Goal: Information Seeking & Learning: Learn about a topic

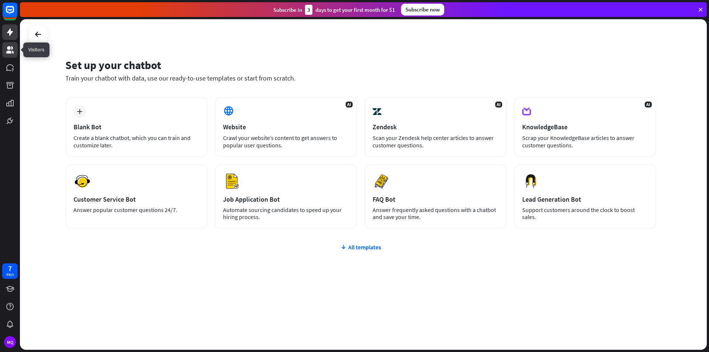
click at [8, 48] on icon at bounding box center [9, 49] width 7 height 7
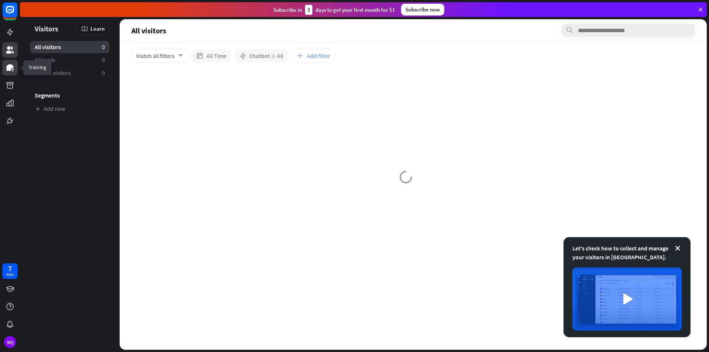
click at [8, 65] on icon at bounding box center [9, 67] width 7 height 7
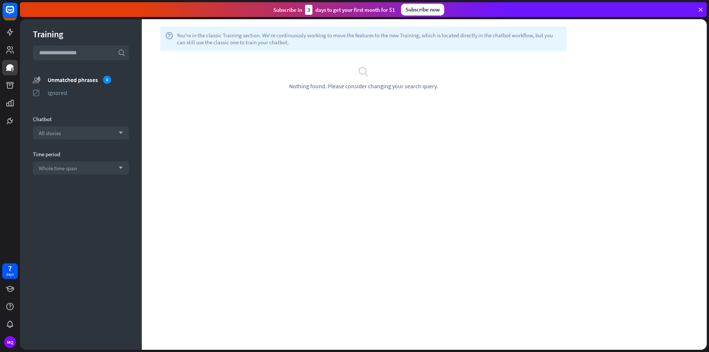
click at [239, 80] on div "search Nothing found. Please consider changing your search query." at bounding box center [363, 78] width 421 height 24
click at [6, 289] on icon at bounding box center [10, 288] width 9 height 9
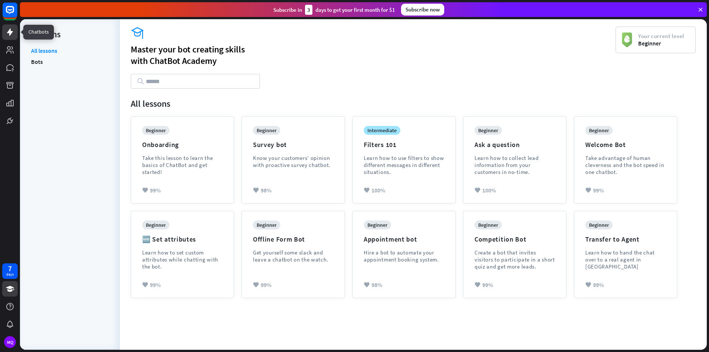
click at [8, 33] on icon at bounding box center [10, 31] width 6 height 7
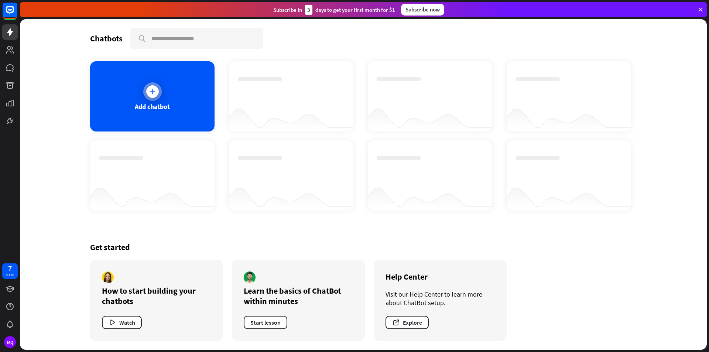
click at [151, 93] on icon at bounding box center [152, 91] width 7 height 7
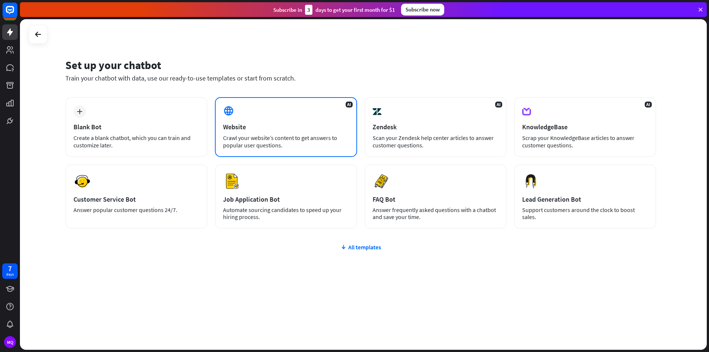
click at [258, 107] on div "AI Website Crawl your website’s content to get answers to popular user question…" at bounding box center [286, 127] width 142 height 60
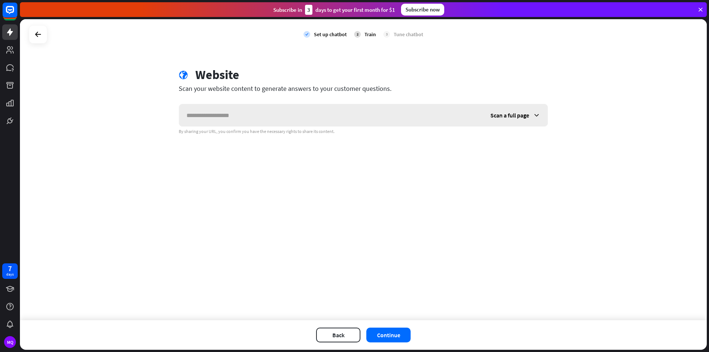
click at [537, 113] on icon at bounding box center [536, 115] width 7 height 7
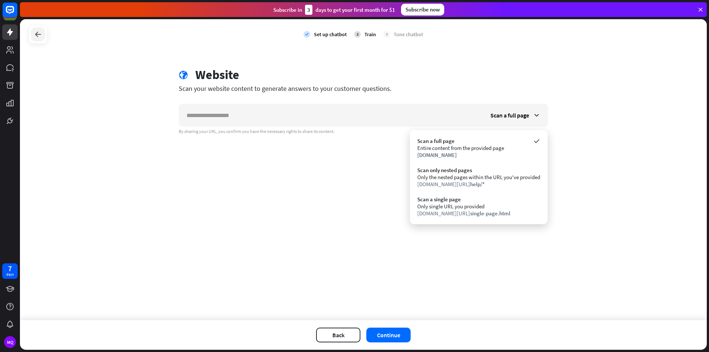
click at [33, 33] on div at bounding box center [38, 34] width 14 height 14
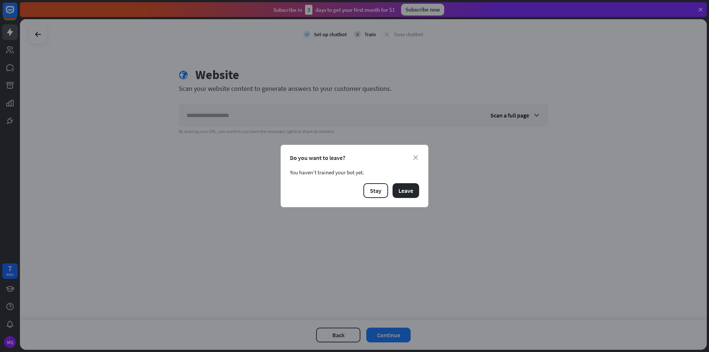
click at [418, 158] on div "Do you want to leave?" at bounding box center [354, 157] width 129 height 7
click at [414, 155] on div "Do you want to leave?" at bounding box center [354, 157] width 129 height 7
click at [376, 189] on button "Stay" at bounding box center [375, 190] width 25 height 15
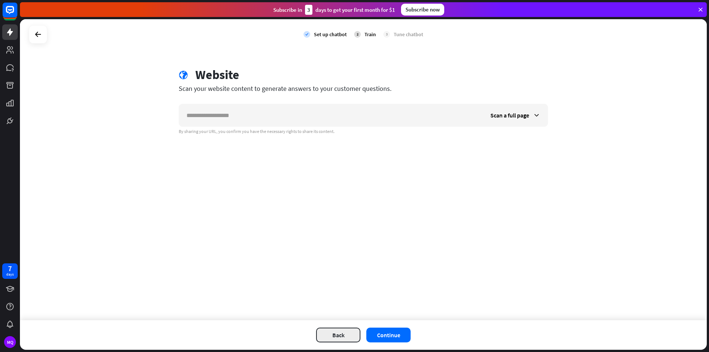
click at [345, 335] on button "Back" at bounding box center [338, 335] width 44 height 15
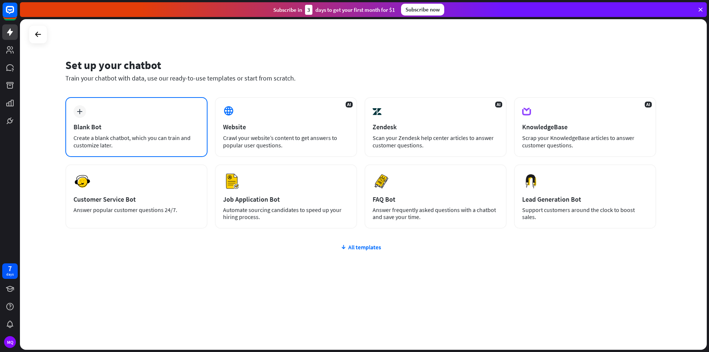
click at [77, 106] on div "plus" at bounding box center [79, 111] width 13 height 13
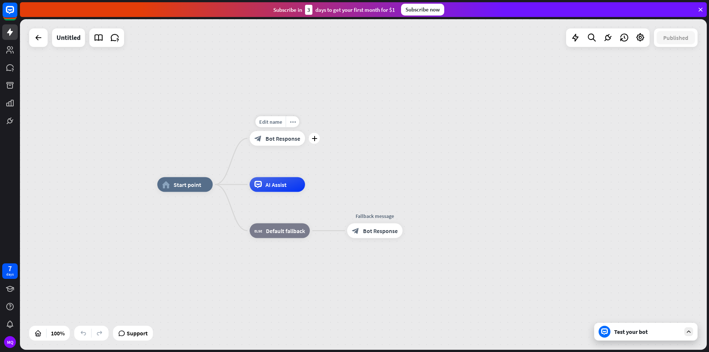
click at [289, 137] on span "Bot Response" at bounding box center [283, 138] width 35 height 7
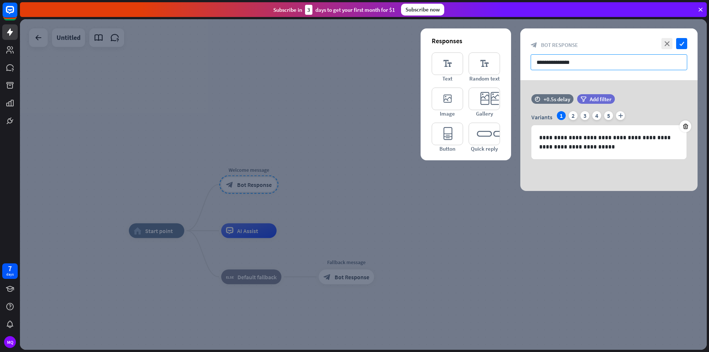
click at [560, 61] on input "**********" at bounding box center [609, 62] width 157 height 16
paste input "**********"
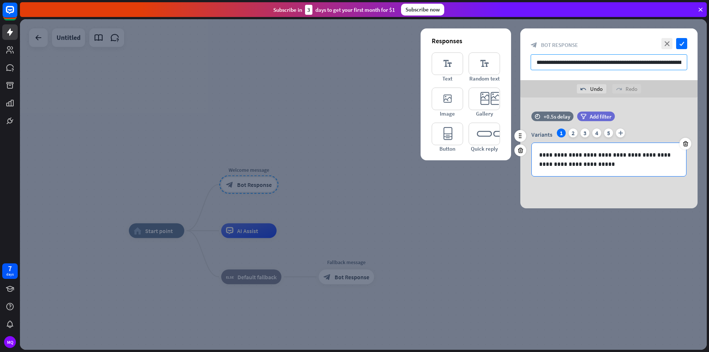
scroll to position [0, 141]
type input "**********"
click at [598, 168] on p "**********" at bounding box center [609, 159] width 140 height 18
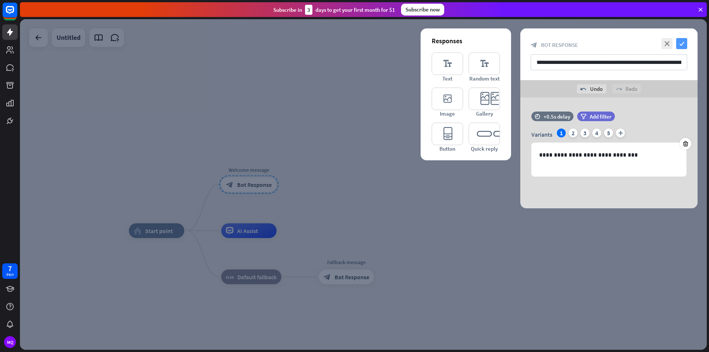
click at [680, 41] on icon "check" at bounding box center [681, 43] width 11 height 11
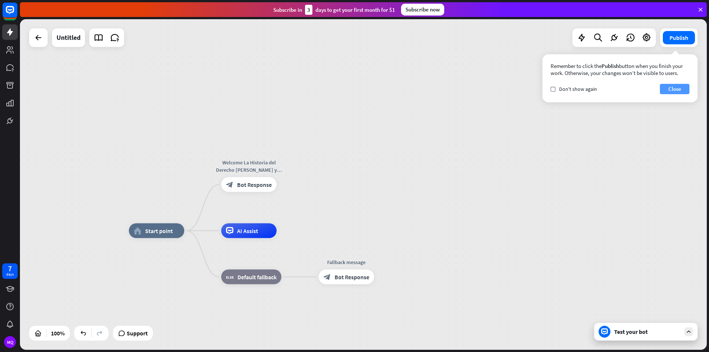
click at [671, 89] on button "Close" at bounding box center [675, 89] width 30 height 10
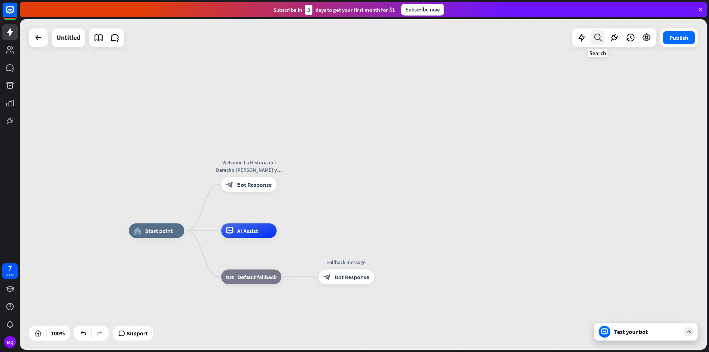
click at [595, 39] on icon at bounding box center [598, 38] width 10 height 10
click at [161, 234] on div "home_2 Start point" at bounding box center [156, 230] width 55 height 15
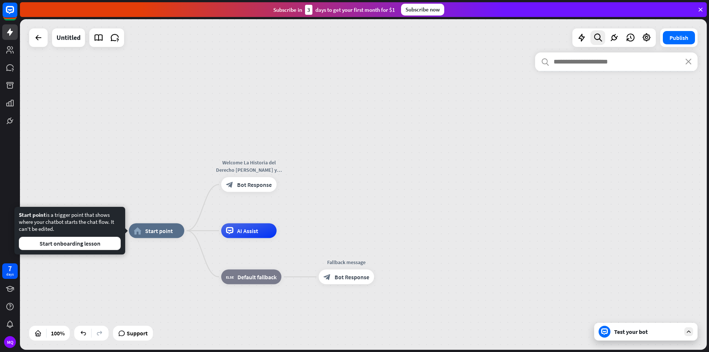
click at [116, 149] on div "home_2 Start point Welcome La Historia del Derecho [PERSON_NAME] y la Minería e…" at bounding box center [363, 184] width 687 height 331
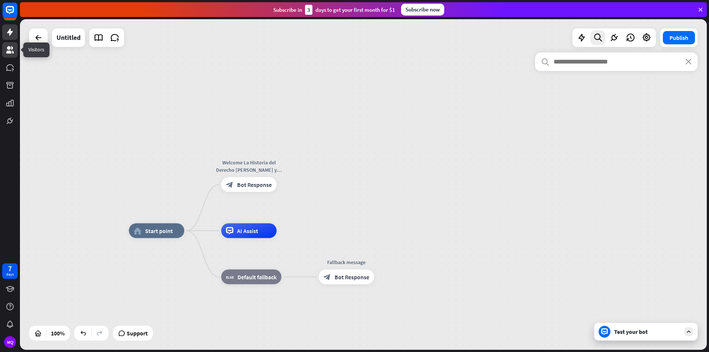
click at [8, 45] on link at bounding box center [10, 50] width 16 height 16
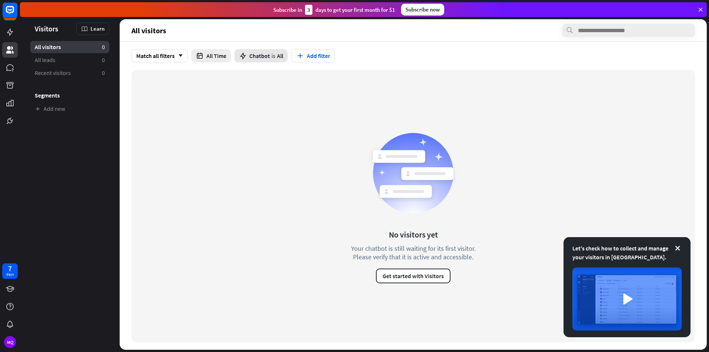
click at [266, 53] on span "Chatbot" at bounding box center [259, 55] width 21 height 7
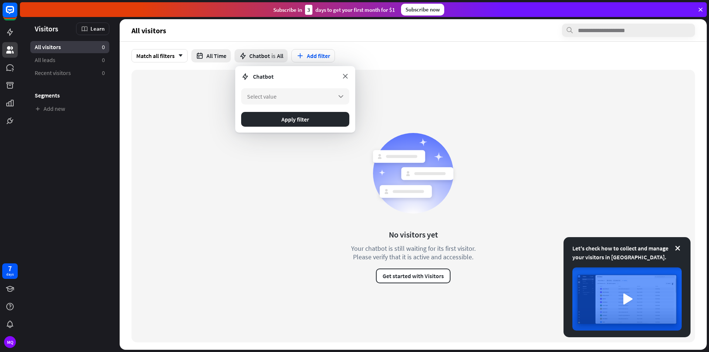
click at [346, 76] on icon at bounding box center [345, 76] width 8 height 8
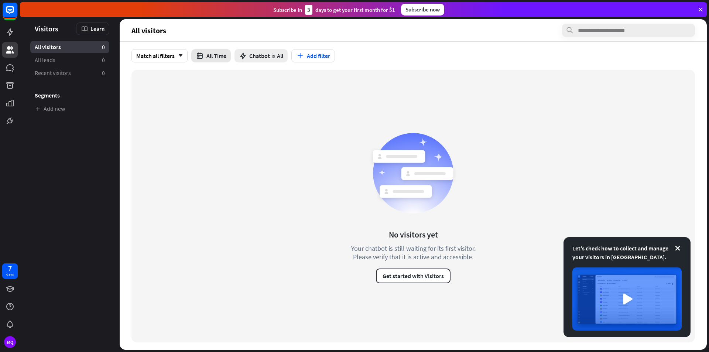
click at [199, 55] on icon "button" at bounding box center [200, 56] width 8 height 8
click at [270, 103] on div "No visitors yet Your chatbot is still waiting for its first visitor. Please ver…" at bounding box center [413, 206] width 564 height 273
click at [45, 61] on span "All leads" at bounding box center [45, 60] width 21 height 8
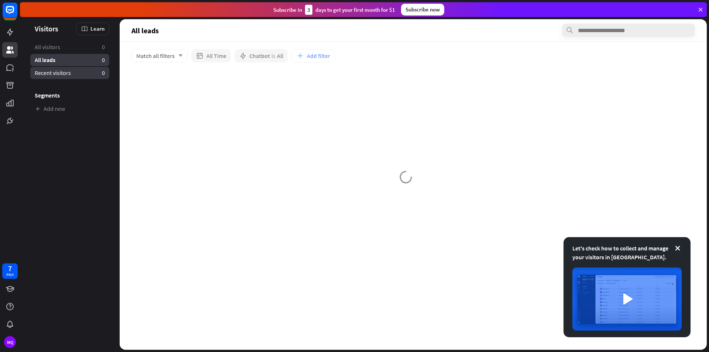
click at [48, 71] on span "Recent visitors" at bounding box center [53, 73] width 36 height 8
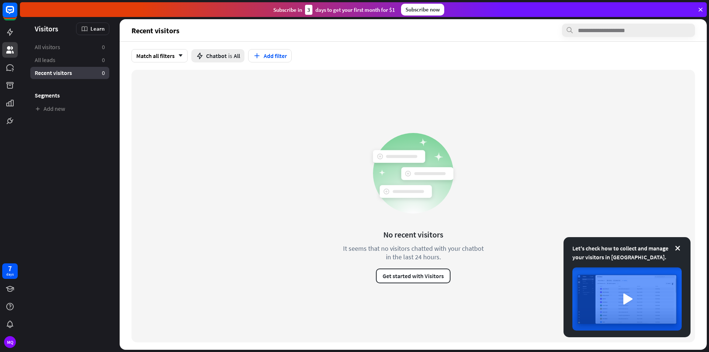
click at [56, 96] on h3 "Segments" at bounding box center [69, 95] width 79 height 7
click at [68, 100] on li "Segments" at bounding box center [69, 91] width 79 height 22
click at [68, 96] on h3 "Segments" at bounding box center [69, 95] width 79 height 7
click at [66, 107] on link "Add new" at bounding box center [69, 109] width 79 height 12
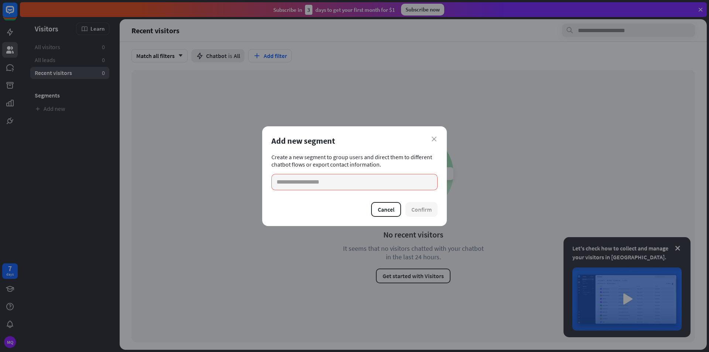
click at [429, 137] on div "Add new segment" at bounding box center [354, 141] width 166 height 10
click at [438, 137] on div "close Add new segment Create a new segment to group users and direct them to di…" at bounding box center [354, 176] width 185 height 100
click at [435, 138] on icon "close" at bounding box center [434, 139] width 5 height 5
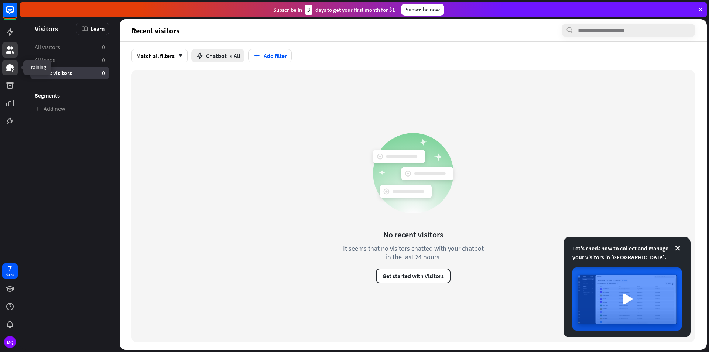
click at [10, 65] on icon at bounding box center [9, 67] width 7 height 7
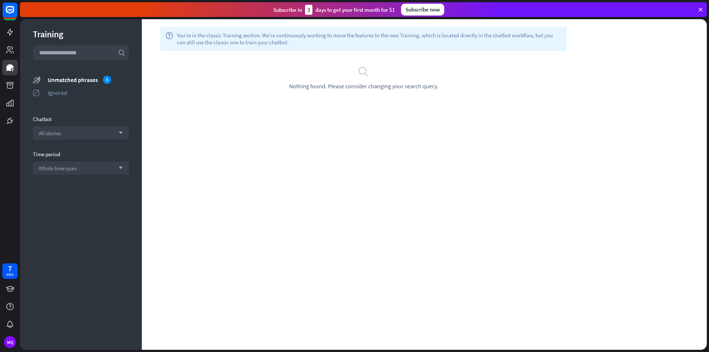
click at [248, 59] on div "search Nothing found. Please consider changing your search query." at bounding box center [363, 78] width 443 height 54
click at [216, 37] on span "You're in the classic Training section. We're continuously working to move the …" at bounding box center [369, 39] width 384 height 14
click at [271, 88] on div "search Nothing found. Please consider changing your search query." at bounding box center [363, 78] width 421 height 24
click at [8, 83] on icon at bounding box center [9, 85] width 7 height 7
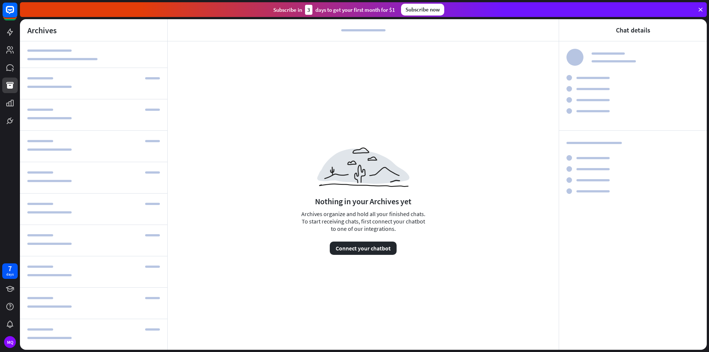
drag, startPoint x: 375, startPoint y: 151, endPoint x: 374, endPoint y: 147, distance: 4.2
click at [375, 150] on img at bounding box center [363, 166] width 92 height 39
drag, startPoint x: 373, startPoint y: 146, endPoint x: 369, endPoint y: 141, distance: 6.0
drag, startPoint x: 369, startPoint y: 141, endPoint x: 361, endPoint y: 88, distance: 53.7
click at [362, 90] on div "Nothing in your Archives yet Archives organize and hold all your finished chats…" at bounding box center [363, 196] width 391 height 310
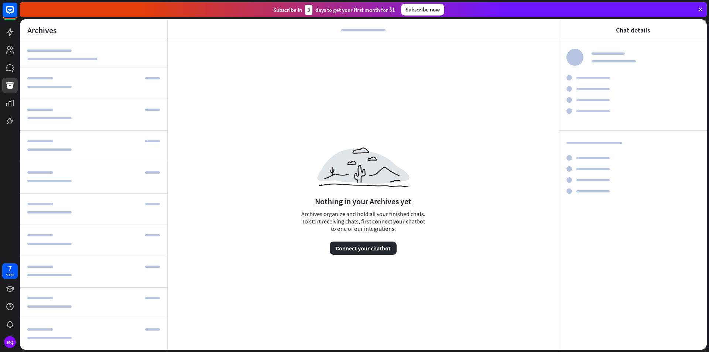
click at [473, 43] on div "Nothing in your Archives yet Archives organize and hold all your finished chats…" at bounding box center [363, 196] width 391 height 310
click at [455, 70] on div "Nothing in your Archives yet Archives organize and hold all your finished chats…" at bounding box center [363, 196] width 391 height 310
click at [12, 102] on icon at bounding box center [9, 103] width 7 height 7
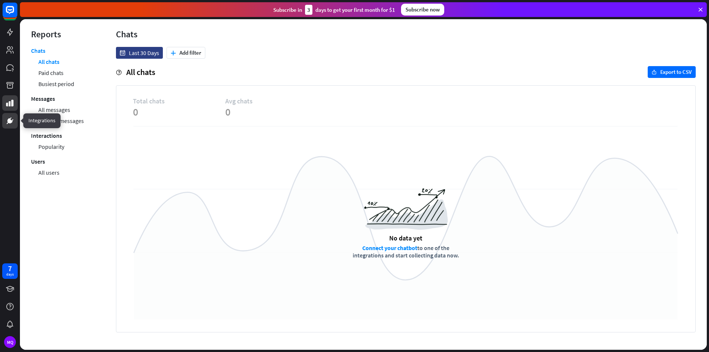
click at [10, 117] on link at bounding box center [10, 121] width 16 height 16
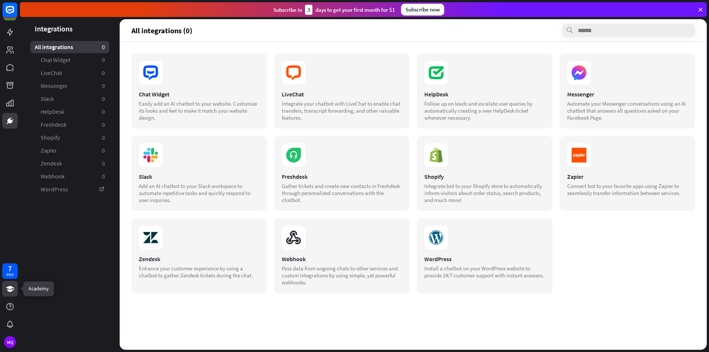
click at [11, 290] on icon at bounding box center [10, 288] width 9 height 9
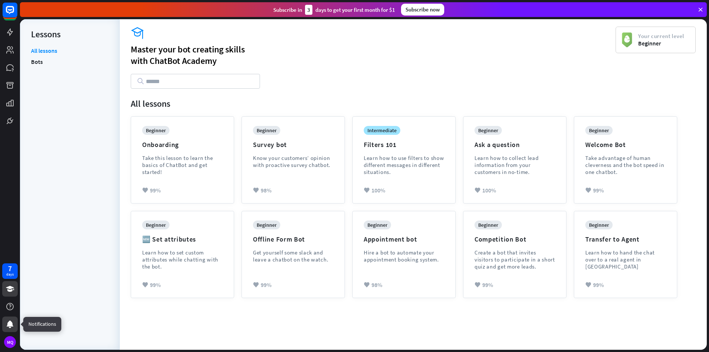
drag, startPoint x: 8, startPoint y: 328, endPoint x: 7, endPoint y: 322, distance: 5.2
click at [8, 327] on icon at bounding box center [10, 324] width 9 height 9
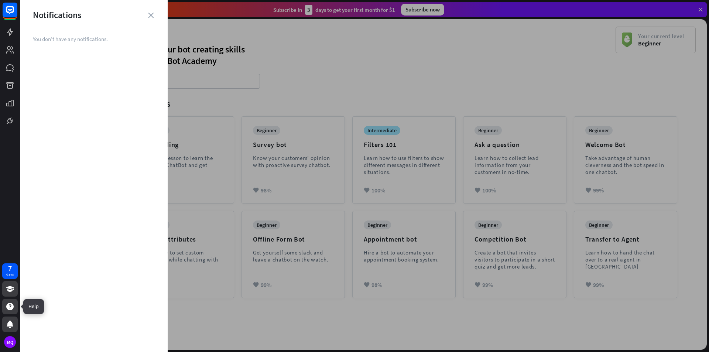
click at [6, 303] on icon at bounding box center [10, 306] width 9 height 9
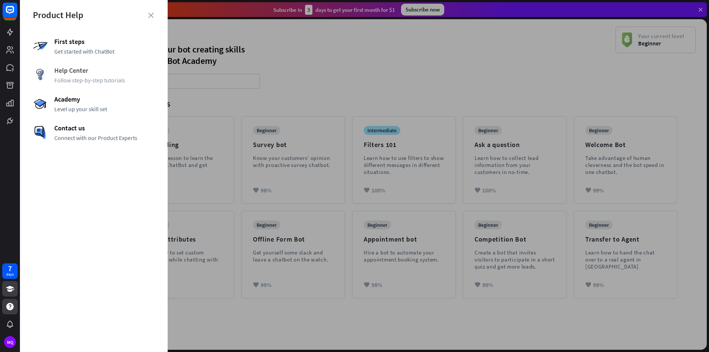
click at [79, 76] on span "Follow step-by-step tutorials" at bounding box center [104, 79] width 100 height 7
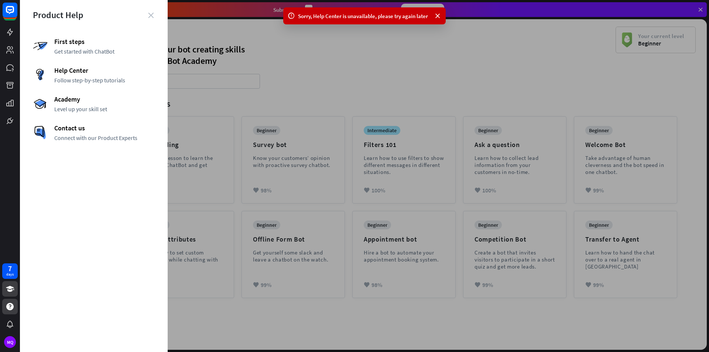
click at [153, 14] on icon "close" at bounding box center [151, 16] width 6 height 6
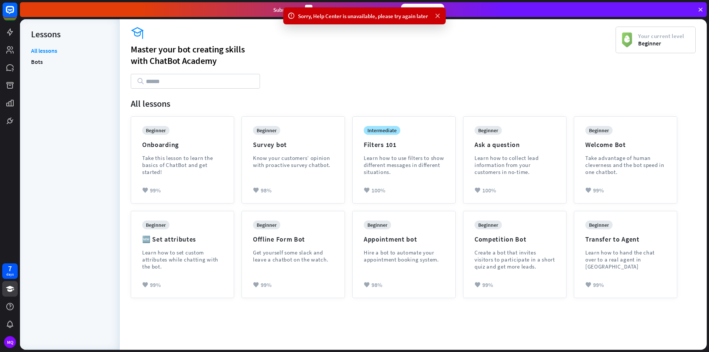
click at [437, 13] on icon at bounding box center [437, 16] width 7 height 8
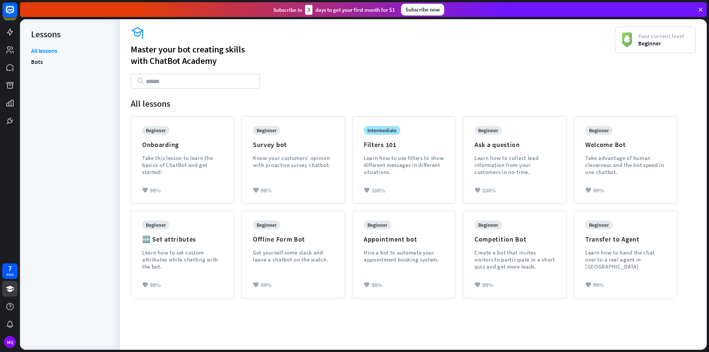
click at [33, 29] on div "Lessons" at bounding box center [70, 33] width 78 height 11
click at [39, 33] on div "Lessons" at bounding box center [70, 33] width 78 height 11
drag, startPoint x: 39, startPoint y: 33, endPoint x: 41, endPoint y: 54, distance: 21.1
click at [41, 54] on div "menu Lessons All lessons Bots" at bounding box center [70, 184] width 100 height 331
click at [47, 36] on div "Lessons" at bounding box center [70, 33] width 78 height 11
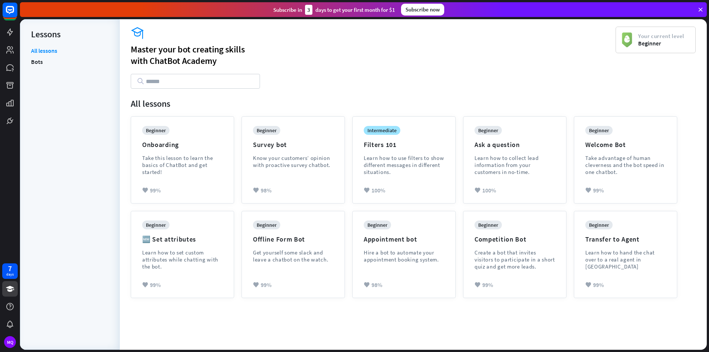
click at [47, 35] on div "Lessons" at bounding box center [70, 33] width 78 height 11
click at [42, 60] on link "Bots" at bounding box center [37, 61] width 12 height 11
click at [41, 64] on link "Bots" at bounding box center [37, 61] width 12 height 11
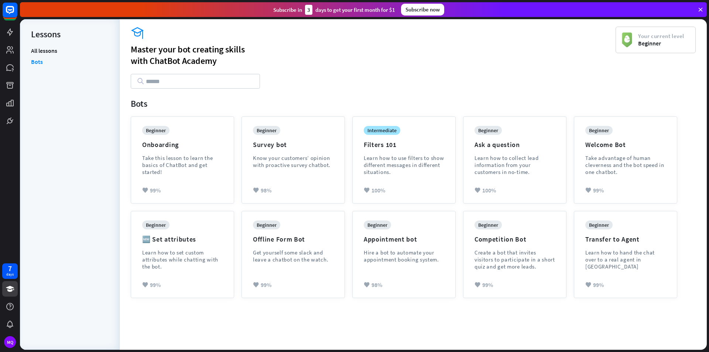
click at [2, 291] on div "7 days MQ" at bounding box center [10, 305] width 20 height 89
click at [7, 289] on icon at bounding box center [10, 288] width 9 height 9
click at [8, 287] on icon at bounding box center [10, 289] width 8 height 6
click at [9, 287] on icon at bounding box center [10, 289] width 8 height 6
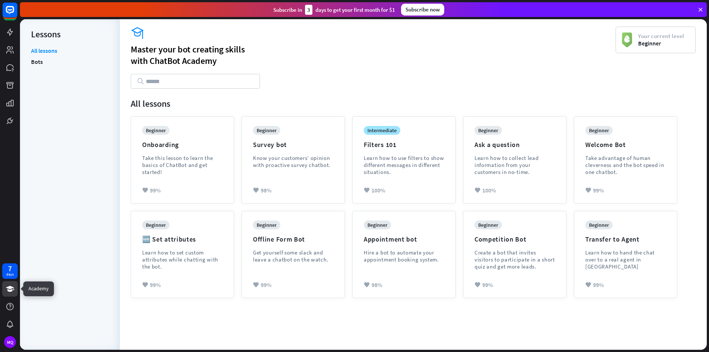
click at [9, 287] on icon at bounding box center [10, 289] width 8 height 6
click at [10, 308] on icon at bounding box center [9, 306] width 7 height 7
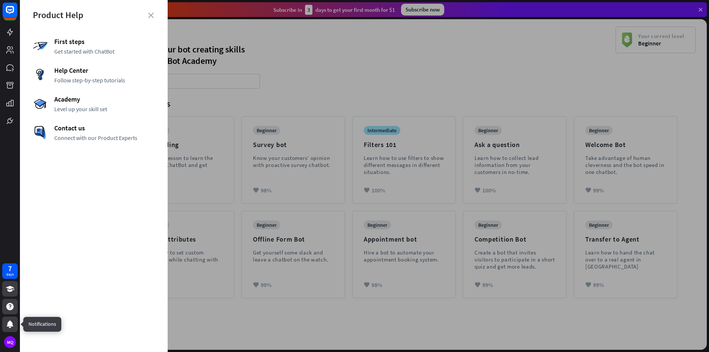
click at [10, 321] on icon at bounding box center [10, 324] width 7 height 7
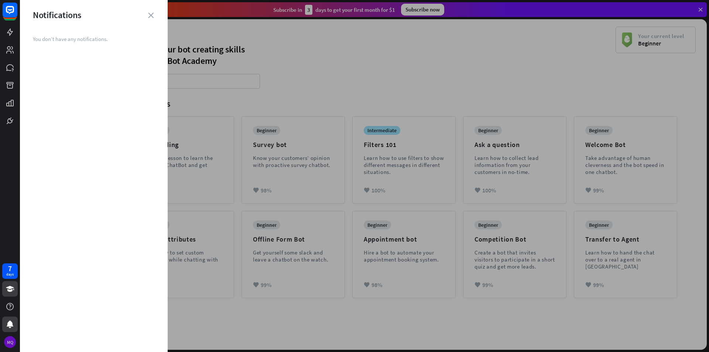
drag, startPoint x: 8, startPoint y: 341, endPoint x: 8, endPoint y: 335, distance: 5.9
click at [8, 339] on div "MQ" at bounding box center [10, 342] width 12 height 12
